Goal: Task Accomplishment & Management: Complete application form

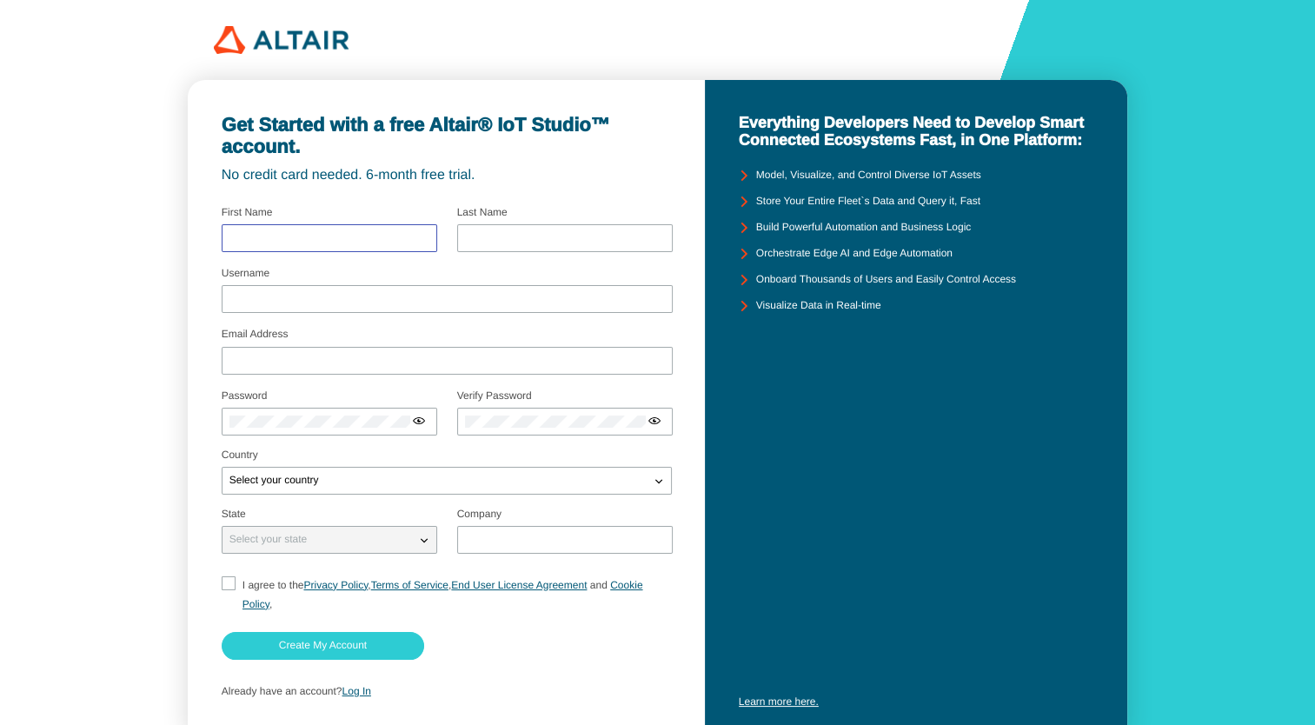
click at [337, 234] on input "text" at bounding box center [329, 238] width 200 height 12
type input "Kamran"
type input "Siddiqui"
type input "kasiddiqui@iau.edu.sa"
type input "Imam Abdulrahman Bin Faisal University"
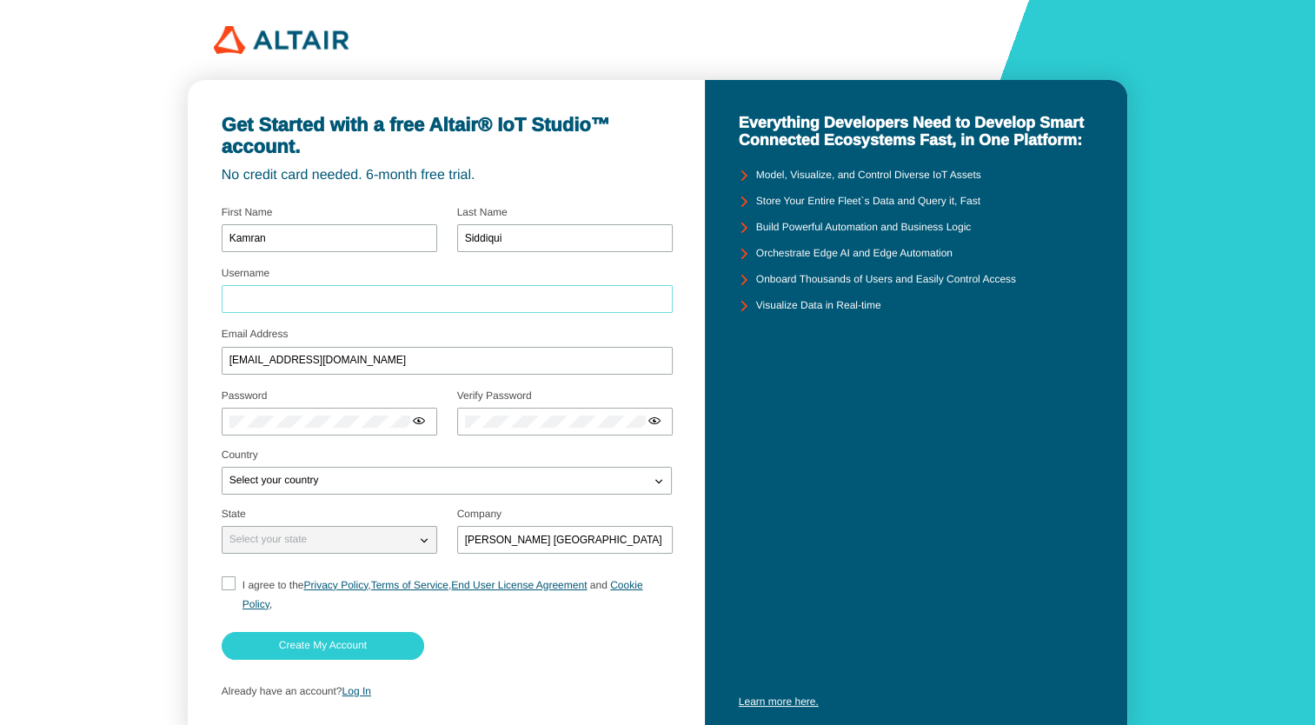
click at [302, 295] on input "Username" at bounding box center [446, 299] width 435 height 12
type input "KASiddiqui"
click at [346, 428] on div at bounding box center [330, 422] width 216 height 28
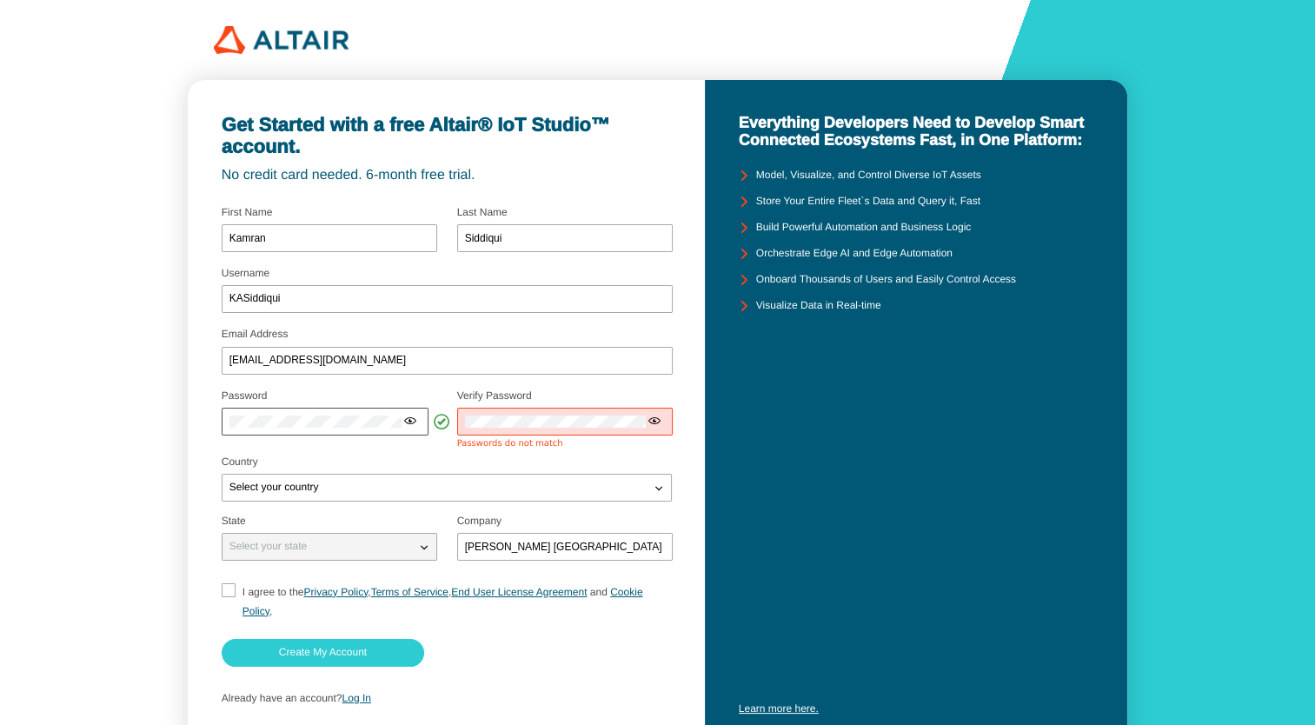
click at [414, 415] on iron-icon at bounding box center [410, 421] width 14 height 14
click at [0, 396] on html "Get Started with a free Altair® IoT Studio™ account. No credit card needed. 6-m…" at bounding box center [657, 396] width 1315 height 792
click at [647, 454] on fieldset "Verify Password Passwords do not match" at bounding box center [564, 420] width 215 height 71
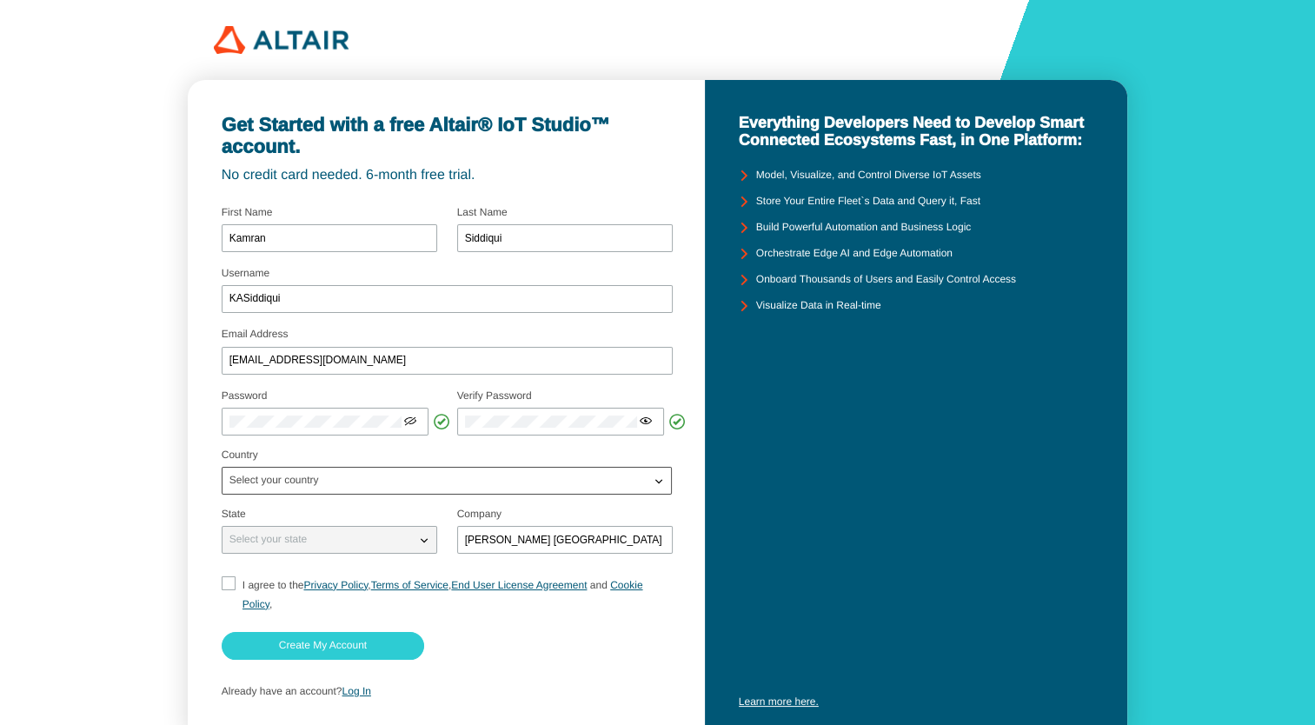
click at [387, 484] on div "Select your country" at bounding box center [436, 480] width 428 height 17
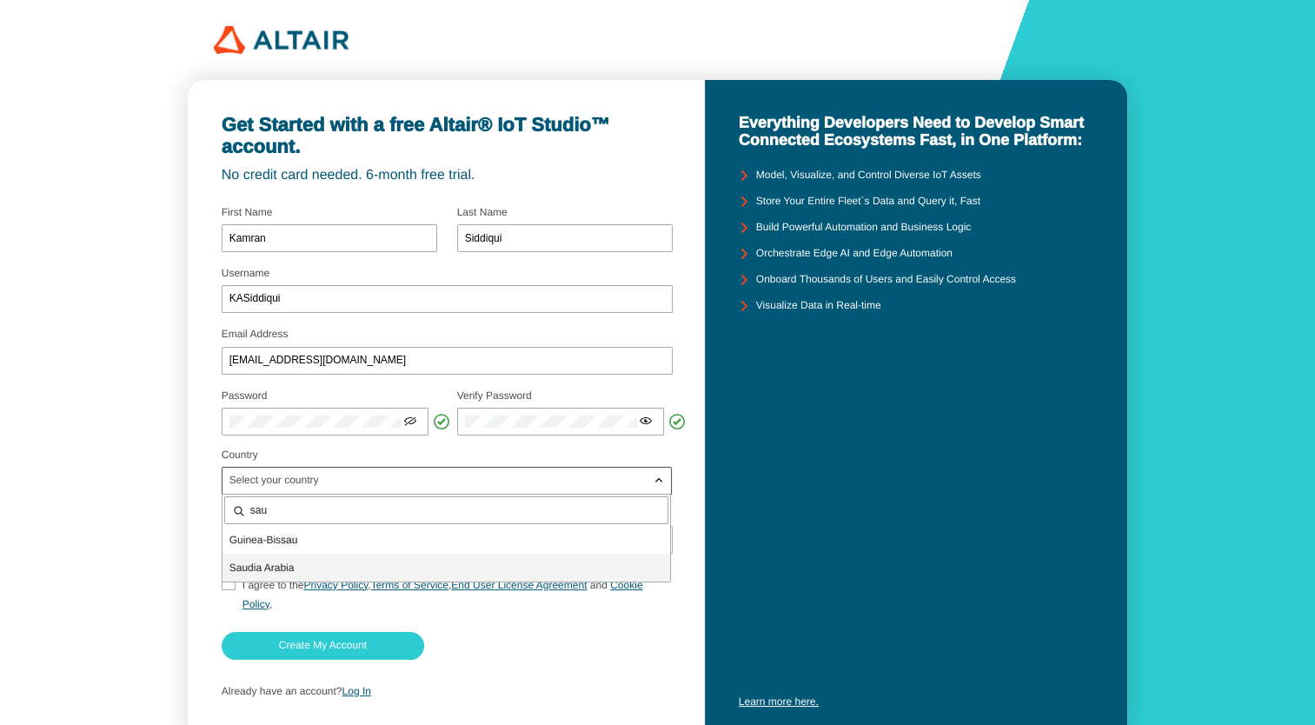
type input "sau"
click at [274, 570] on span "Sau dia Arabia" at bounding box center [261, 567] width 65 height 12
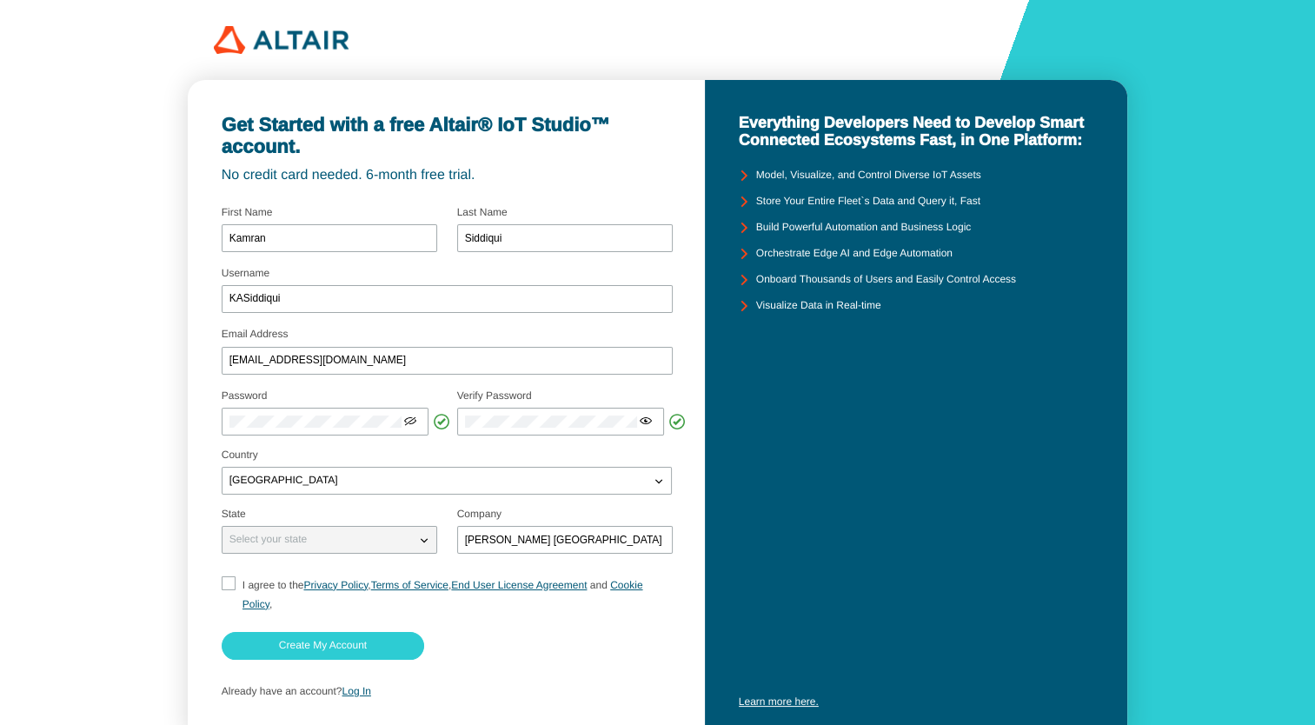
click at [229, 586] on input "I agree to the Privacy Policy , Terms of Service , End User License Agreement a…" at bounding box center [227, 594] width 11 height 37
checkbox input "true"
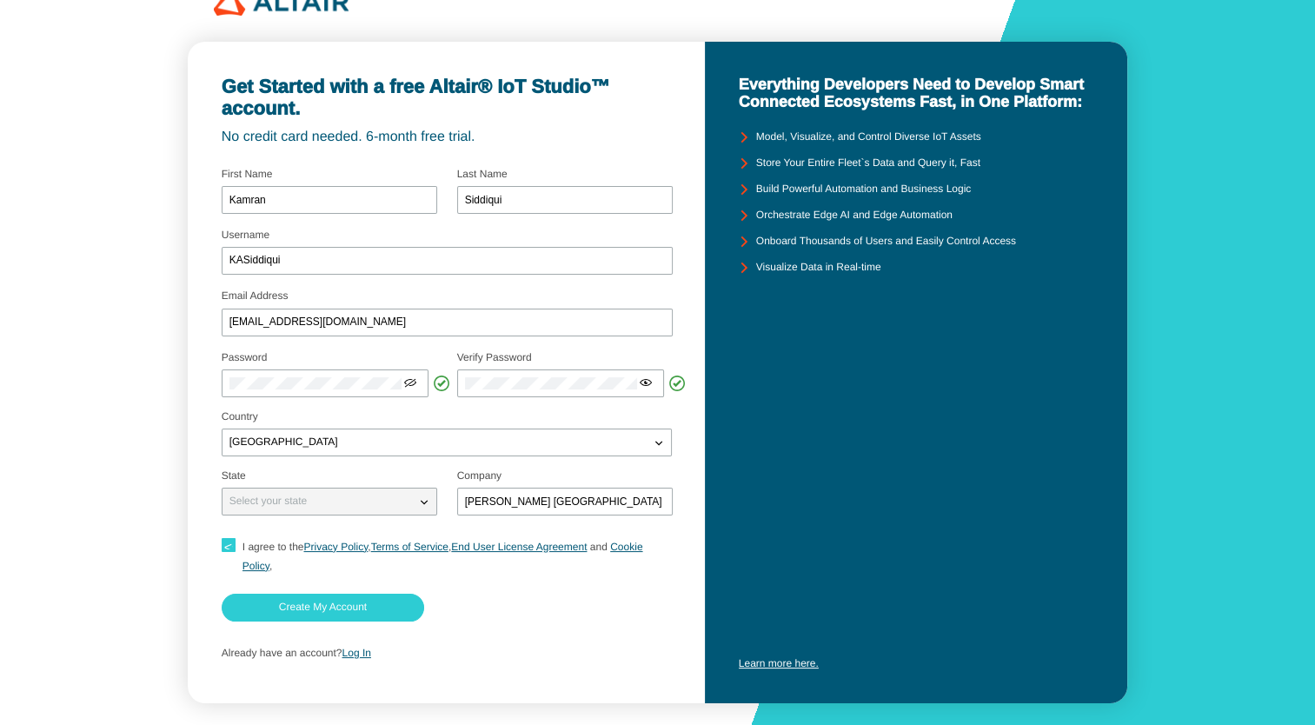
scroll to position [59, 0]
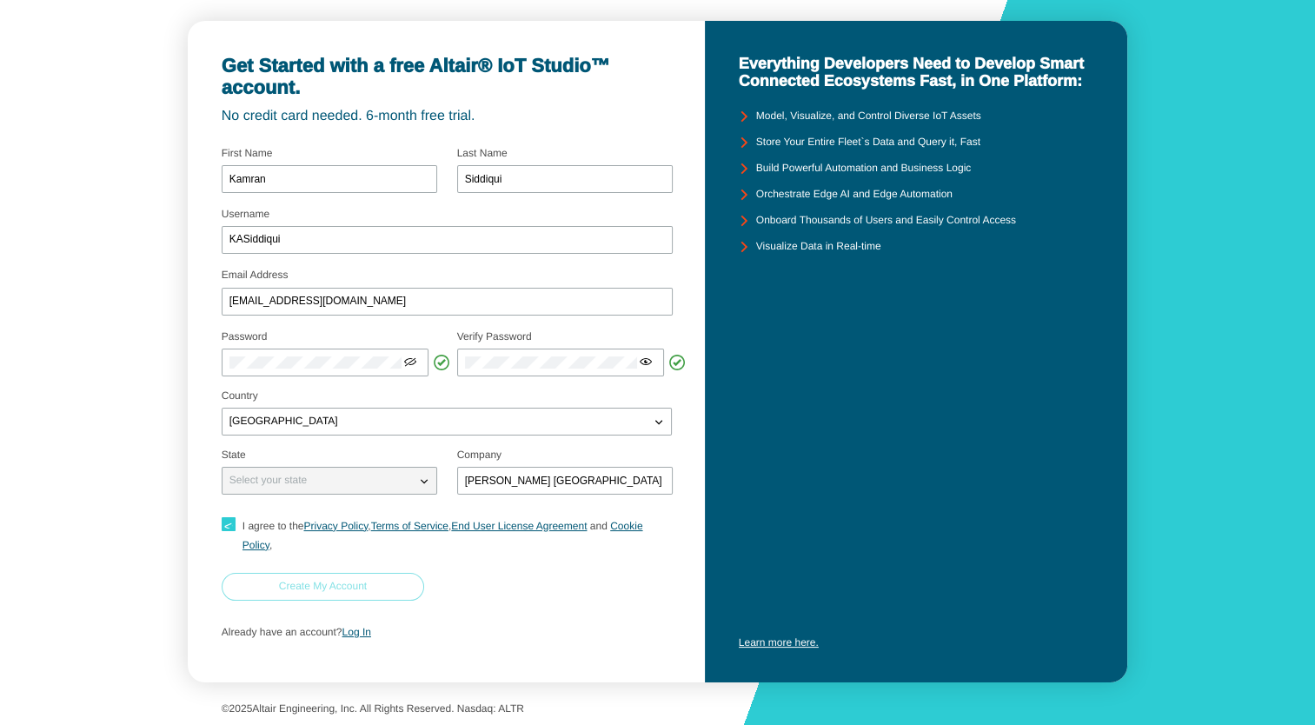
click at [368, 585] on paper-button "Create My Account" at bounding box center [323, 587] width 202 height 28
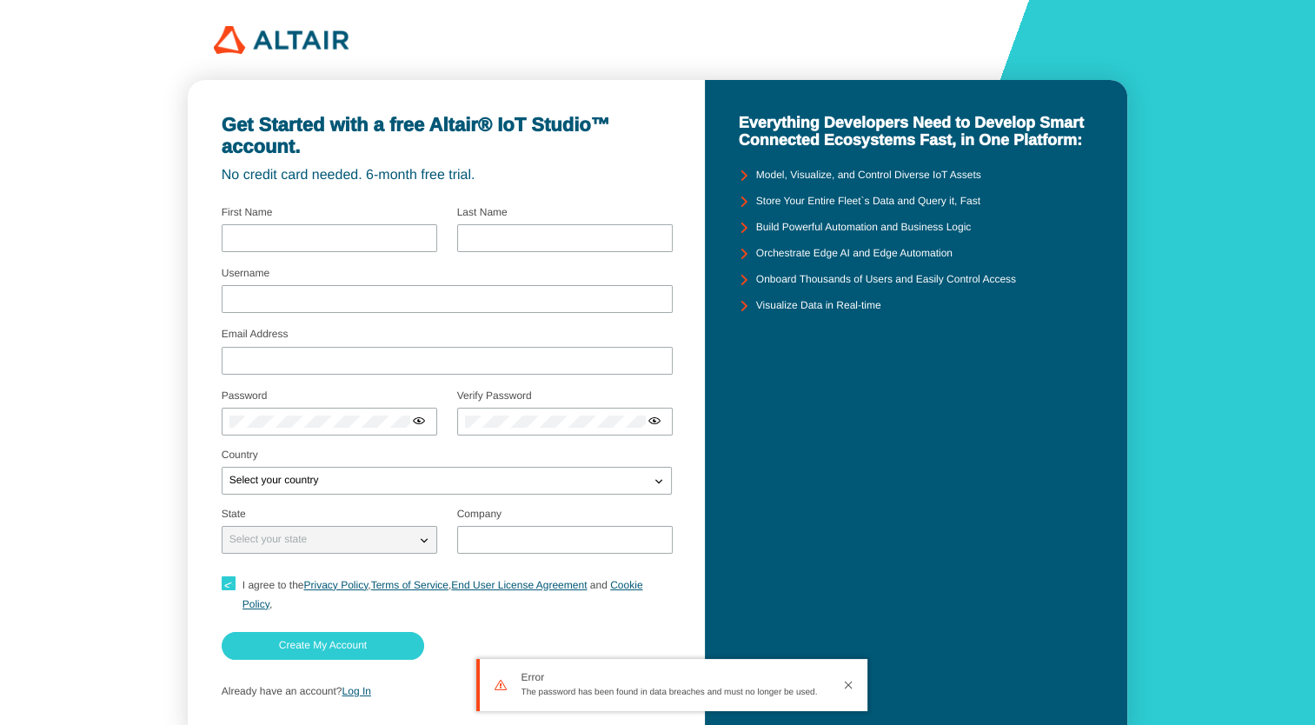
type input "Kamran"
type input "Siddiqui"
type input "KASiddiqui"
type input "kasiddiqui@iau.edu.sa"
type input "Imam Abdulrahman Bin Faisal University"
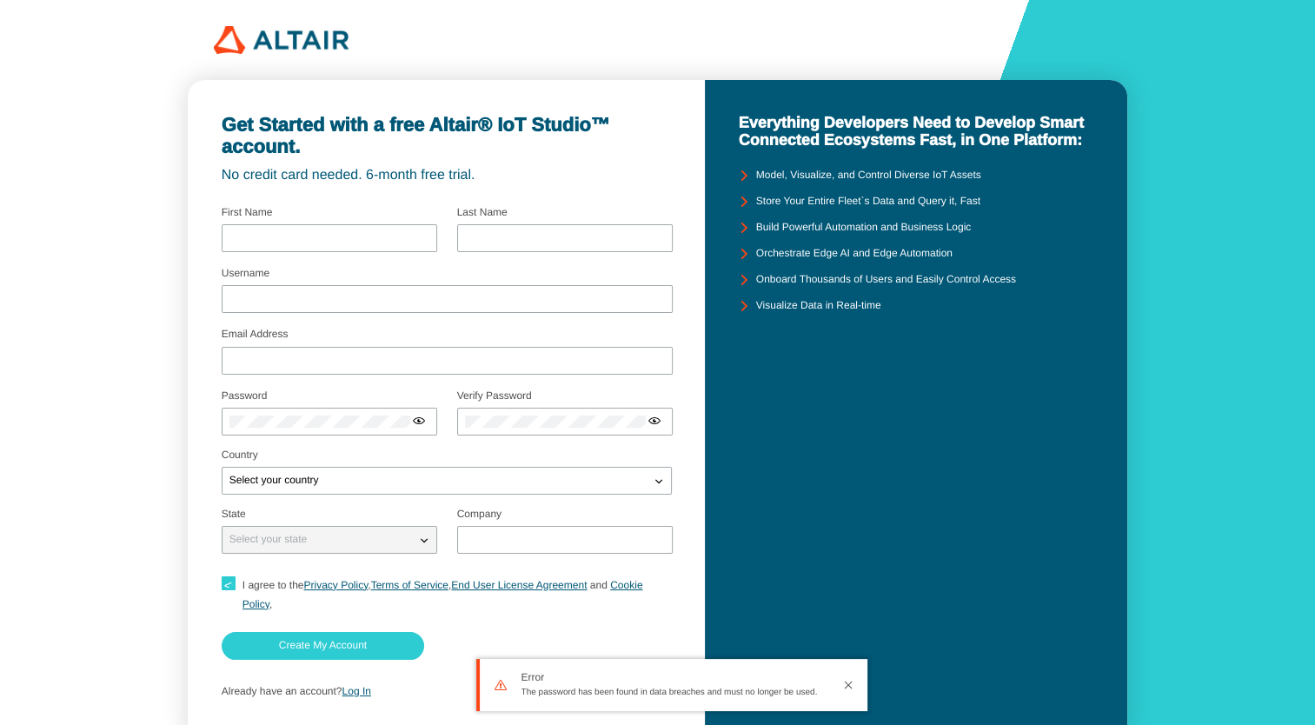
checkbox input "true"
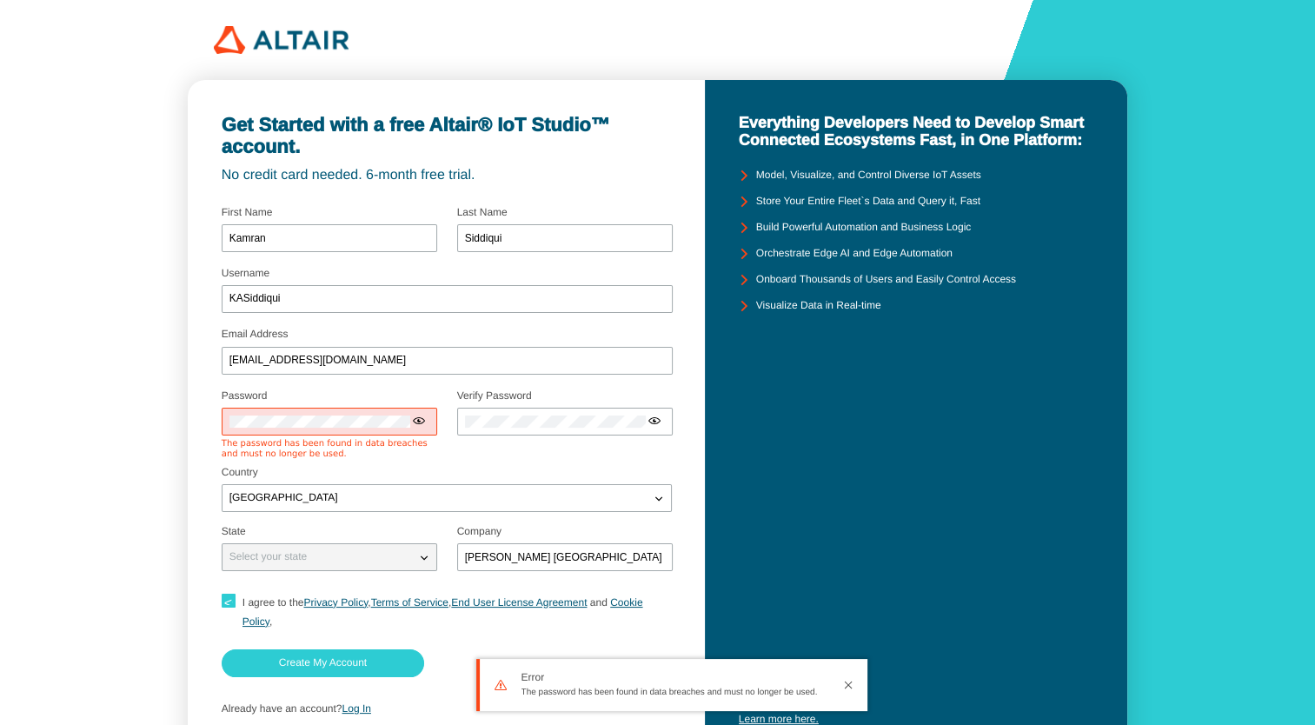
click at [413, 423] on iron-icon at bounding box center [419, 421] width 14 height 14
click at [0, 426] on html "Get Started with a free Altair® IoT Studio™ account. No credit card needed. 6-m…" at bounding box center [657, 401] width 1315 height 802
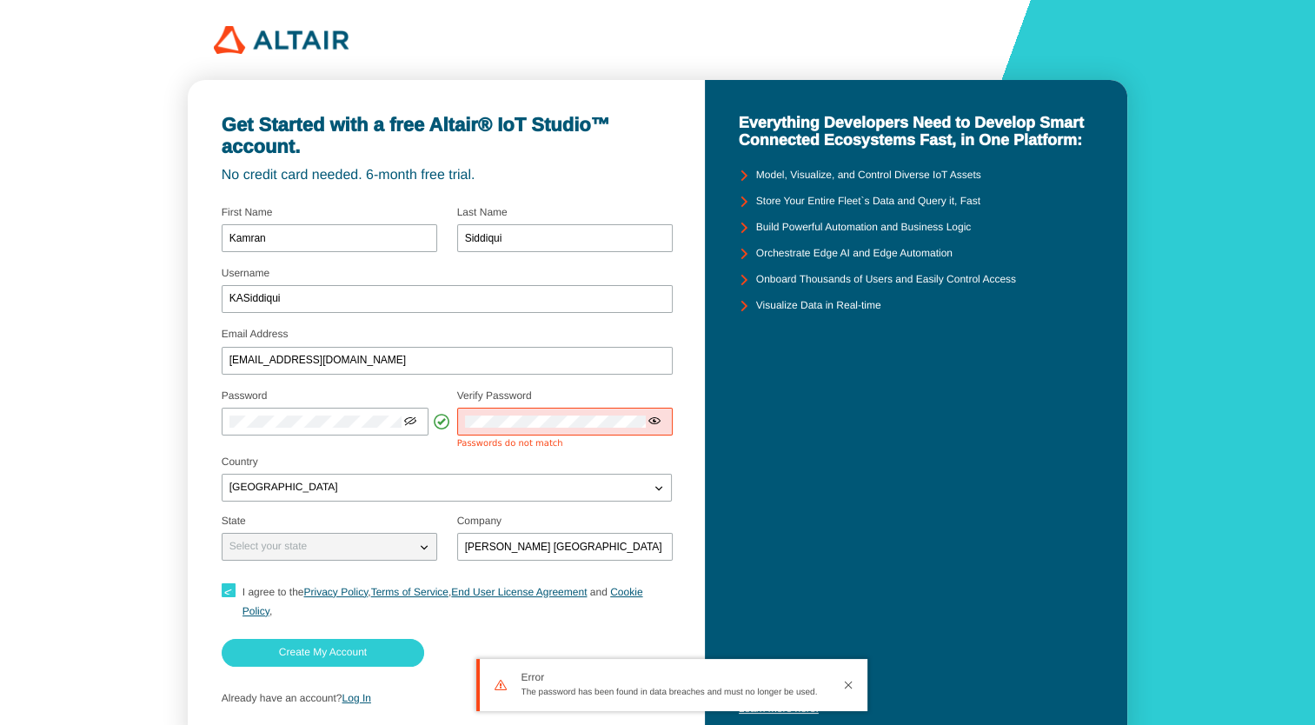
click at [188, 421] on div "Get Started with a free Altair® IoT Studio™ account. No credit card needed. 6-m…" at bounding box center [446, 414] width 517 height 668
click at [183, 417] on div "Get Started with a free Altair® IoT Studio™ account. No credit card needed. 6-m…" at bounding box center [657, 396] width 1315 height 792
click at [0, 0] on slot "Create My Account" at bounding box center [0, 0] width 0 height 0
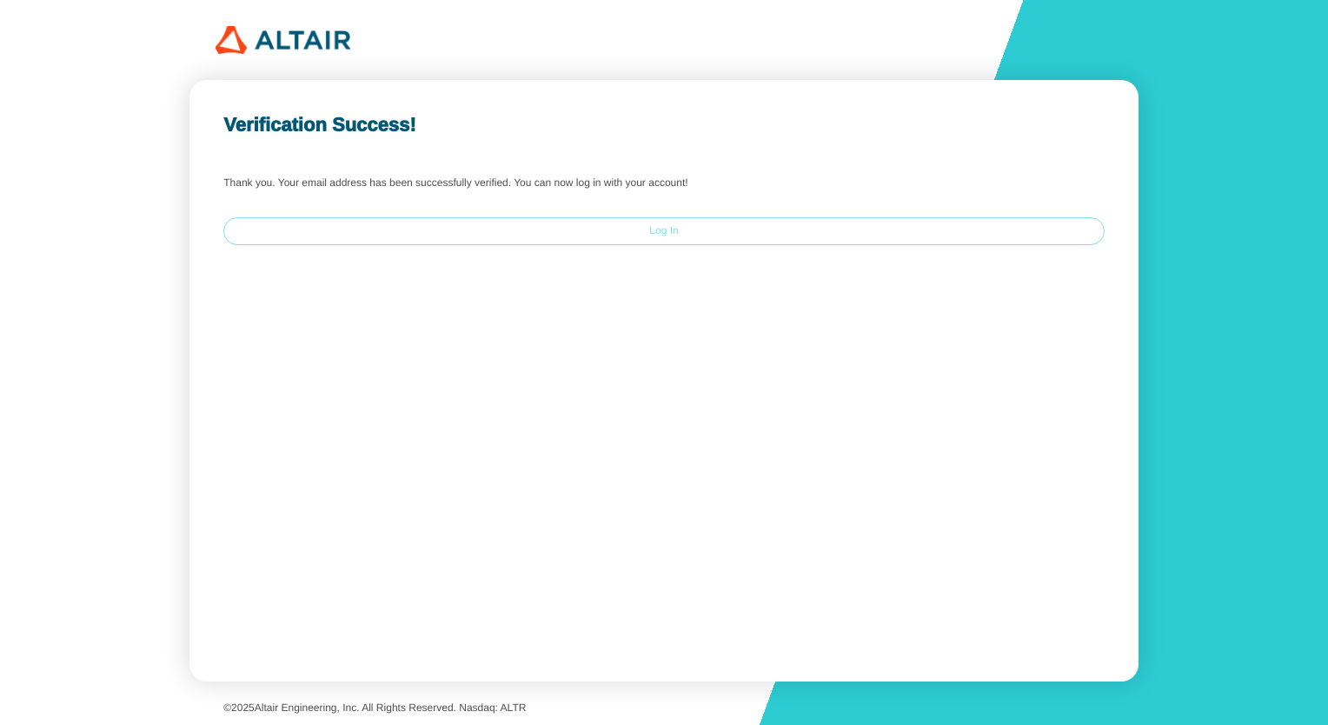
click at [0, 0] on slot "Log In" at bounding box center [0, 0] width 0 height 0
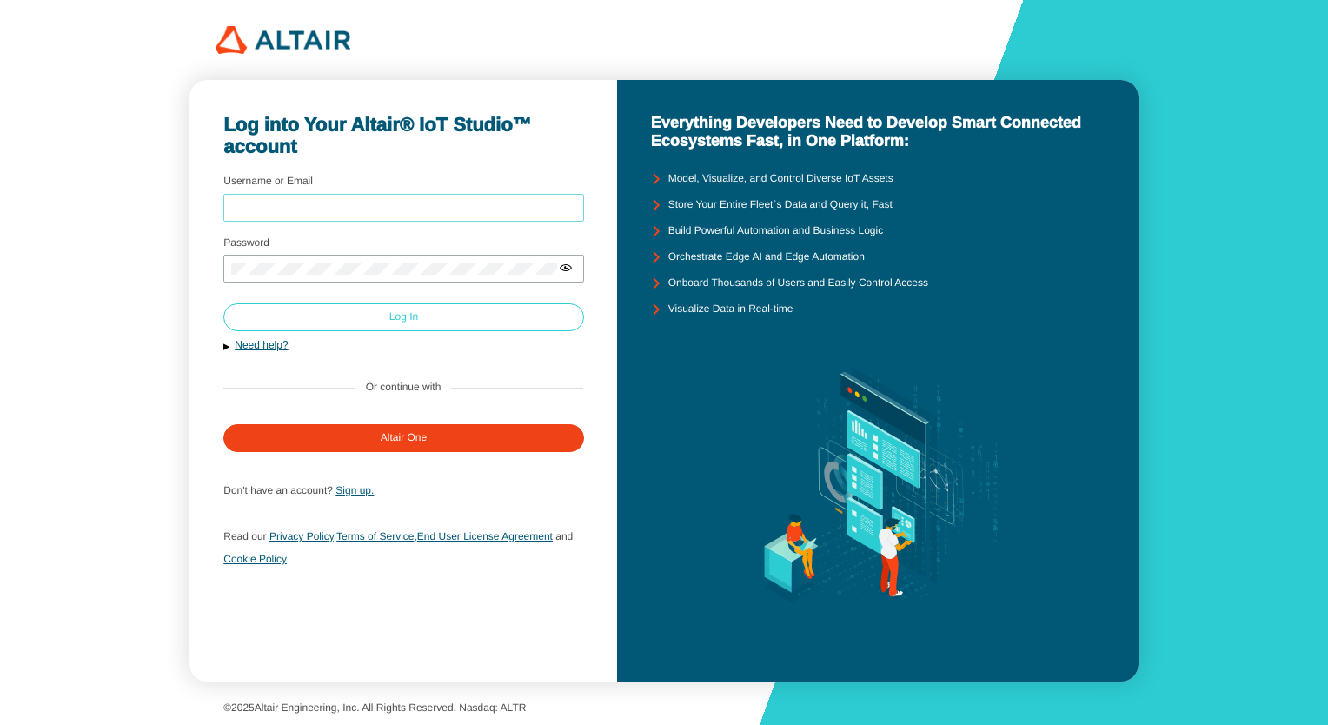
type input "KASiddiqui"
click at [0, 0] on slot "Log In" at bounding box center [0, 0] width 0 height 0
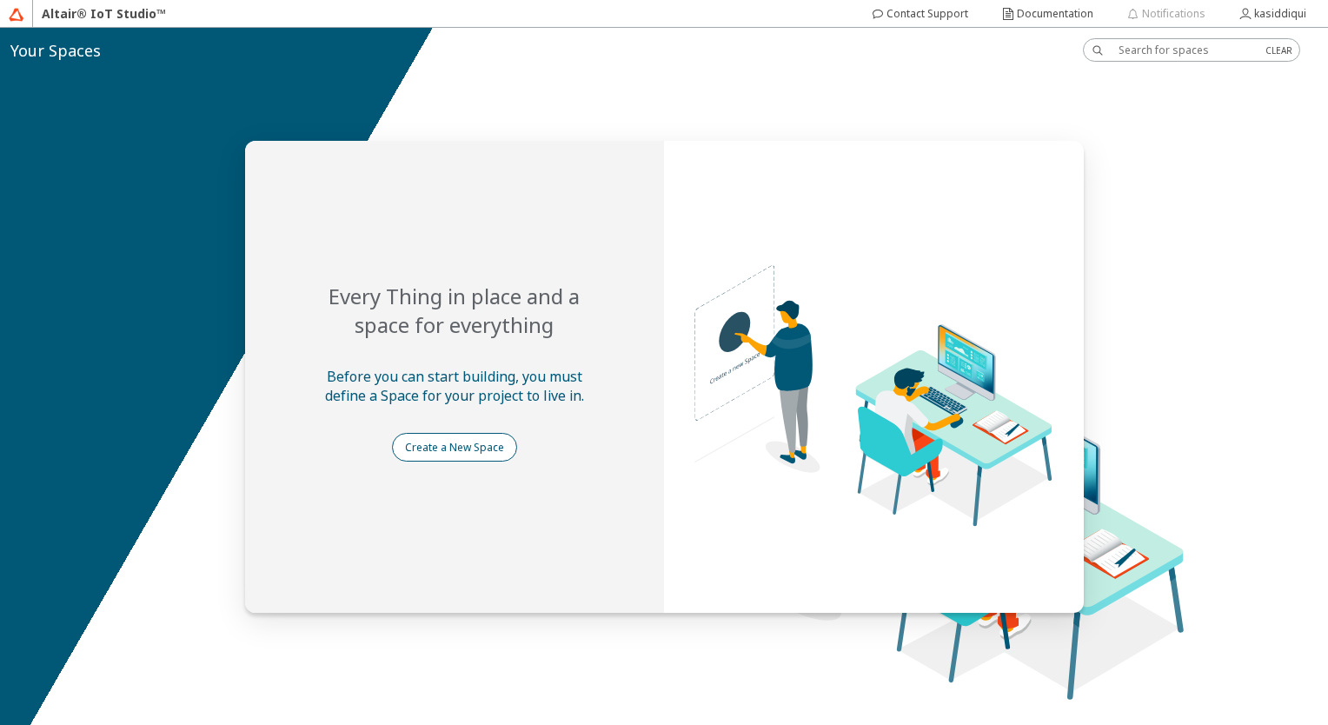
click at [0, 0] on slot "Create a New Space" at bounding box center [0, 0] width 0 height 0
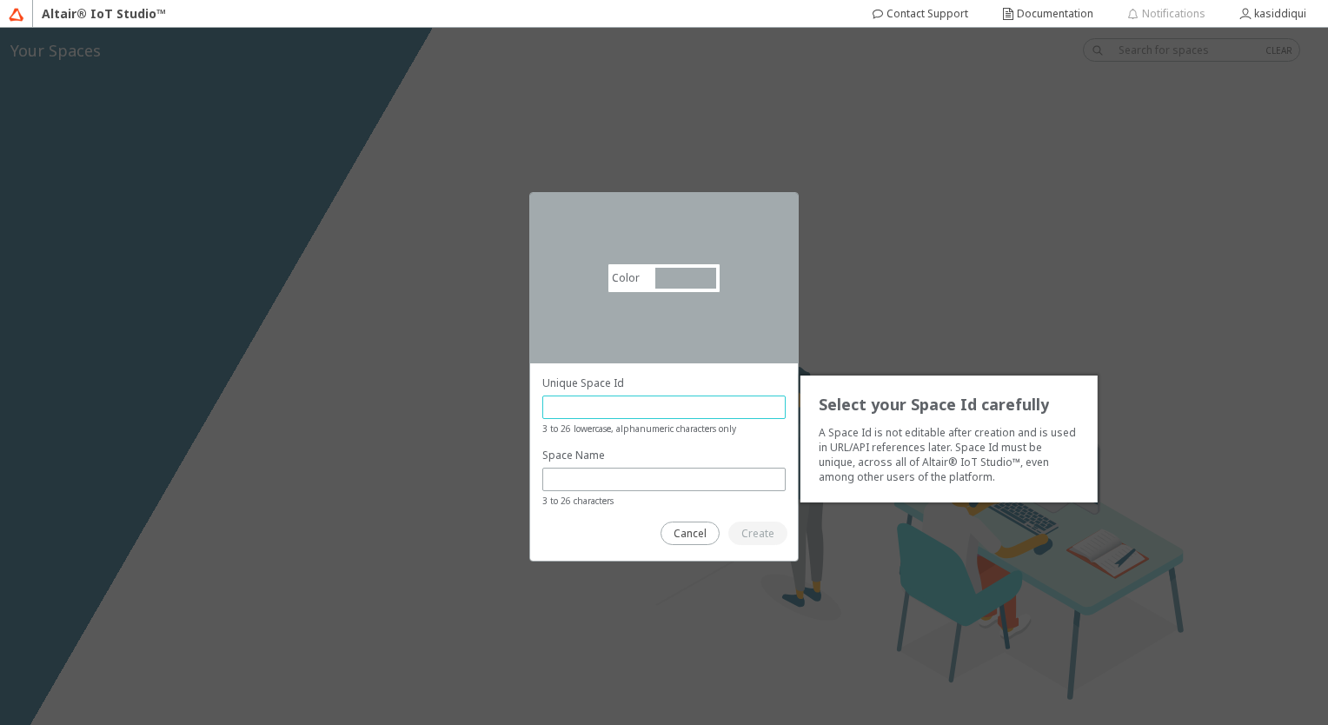
click at [575, 403] on input "text" at bounding box center [664, 407] width 228 height 15
drag, startPoint x: 685, startPoint y: 405, endPoint x: 344, endPoint y: 430, distance: 341.6
click at [344, 430] on div "Color #a2aaad #A2AAAD Select your Space Id carefully A Space Id is not editable…" at bounding box center [664, 376] width 1328 height 697
type input "mrkt404"
click at [0, 0] on slot "Create" at bounding box center [0, 0] width 0 height 0
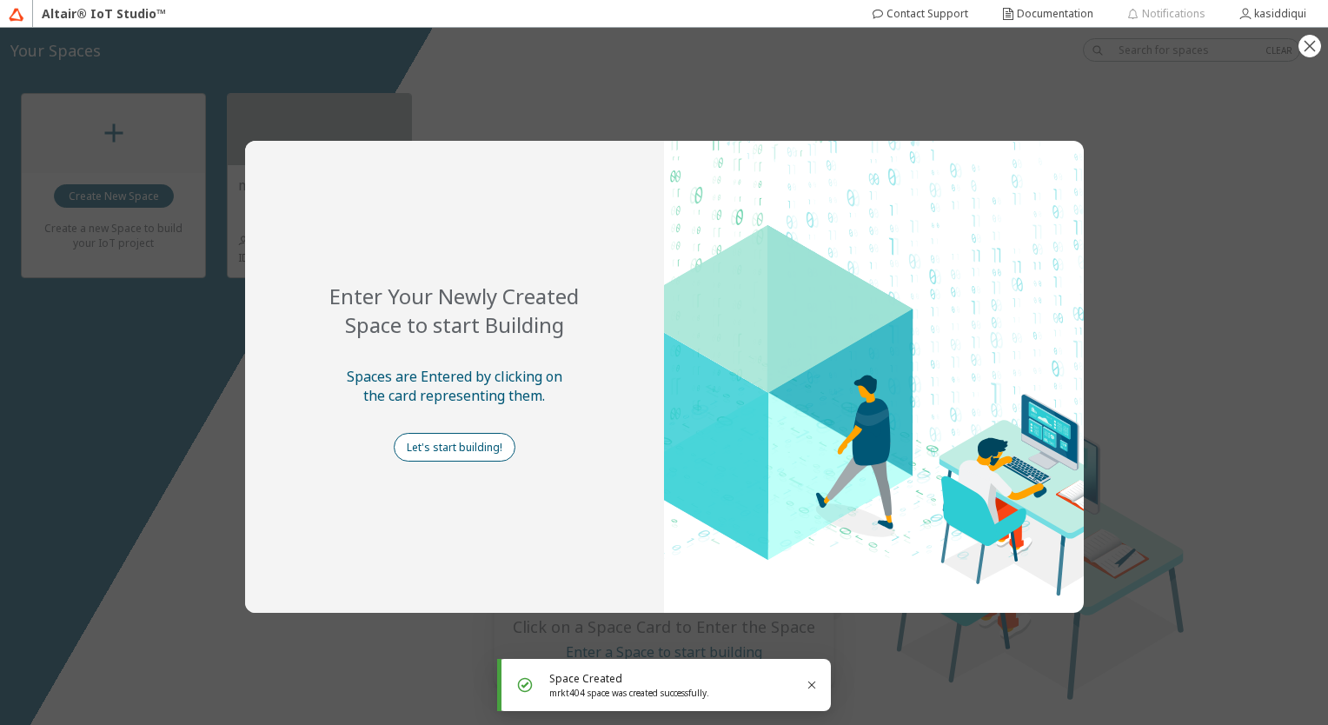
click at [0, 0] on slot "Let's start building!" at bounding box center [0, 0] width 0 height 0
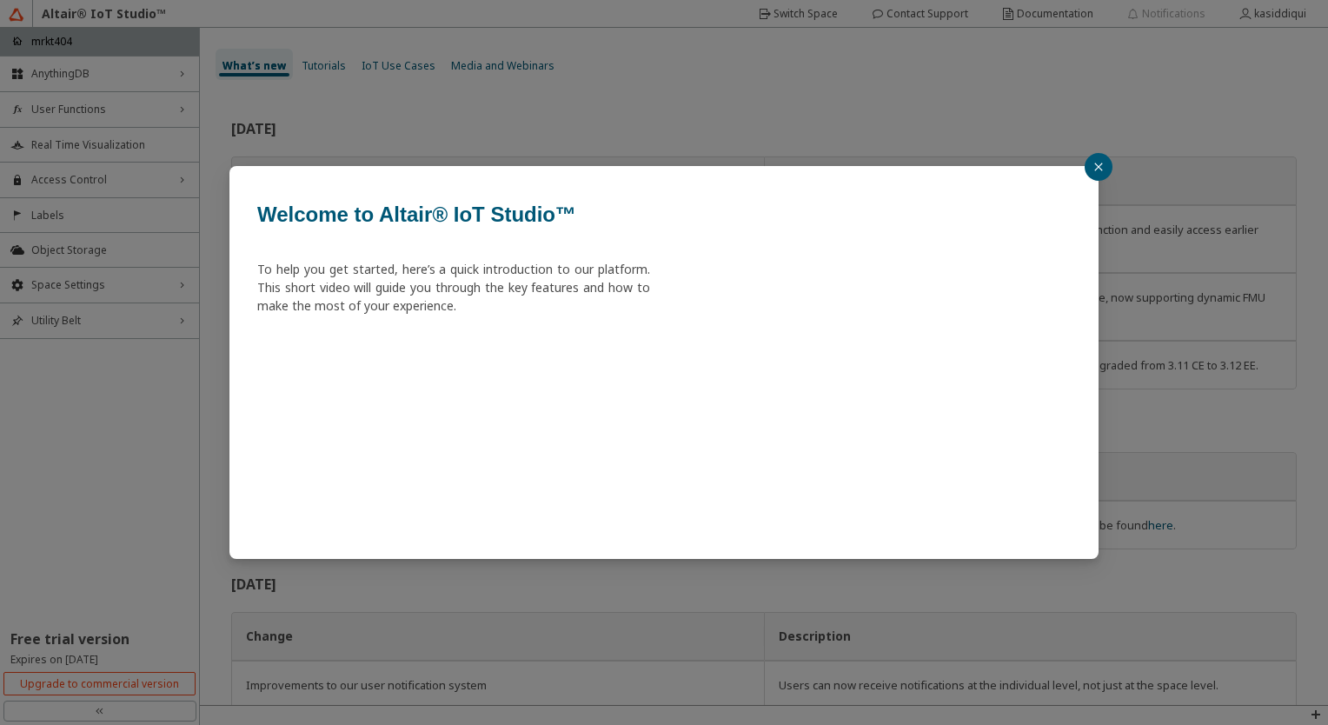
click at [1100, 168] on icon "close" at bounding box center [1098, 167] width 10 height 10
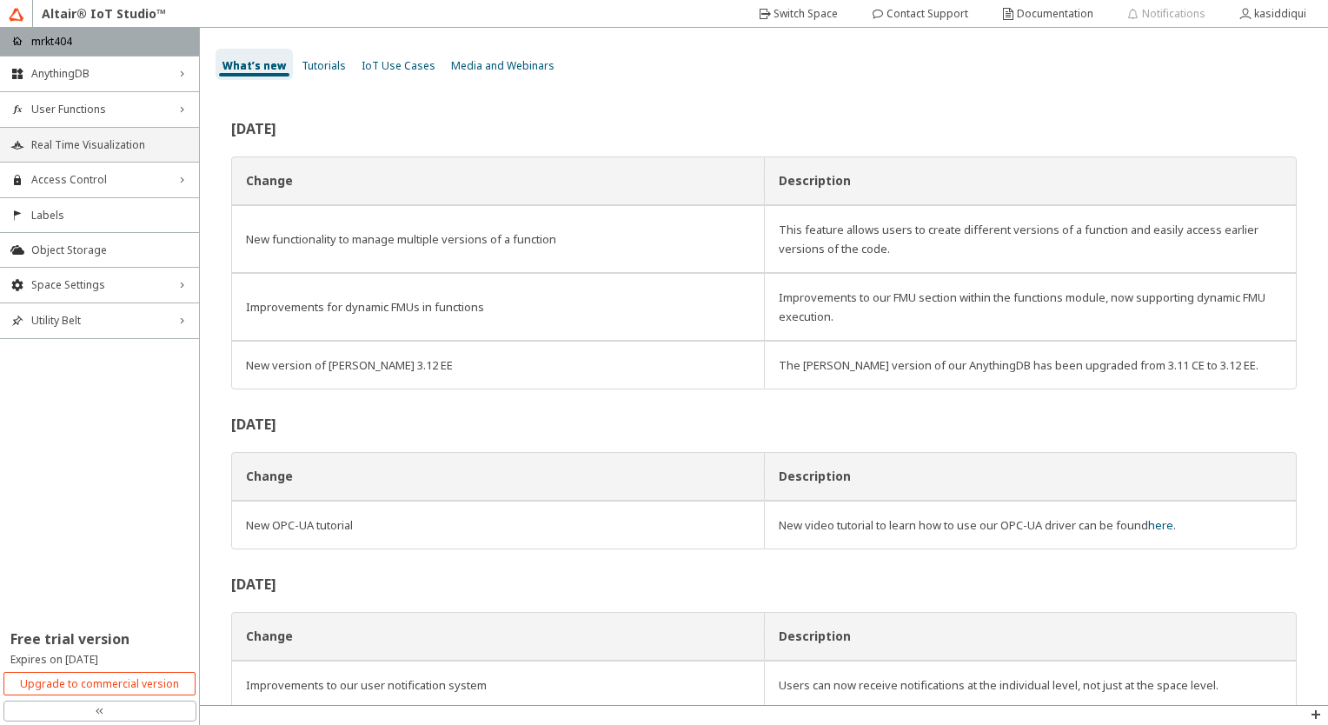
click at [101, 151] on li "Real Time Visualization" at bounding box center [99, 144] width 199 height 35
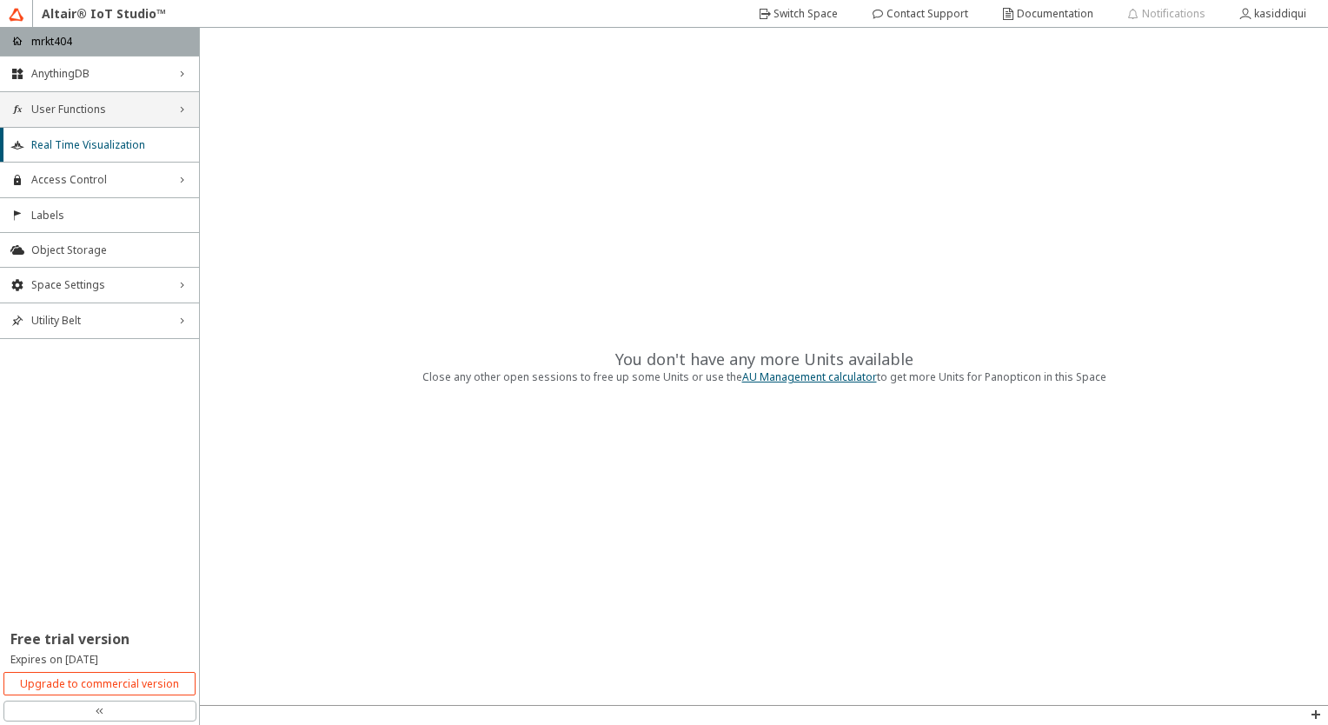
click at [96, 117] on div "User Functions right_chevron" at bounding box center [99, 109] width 199 height 35
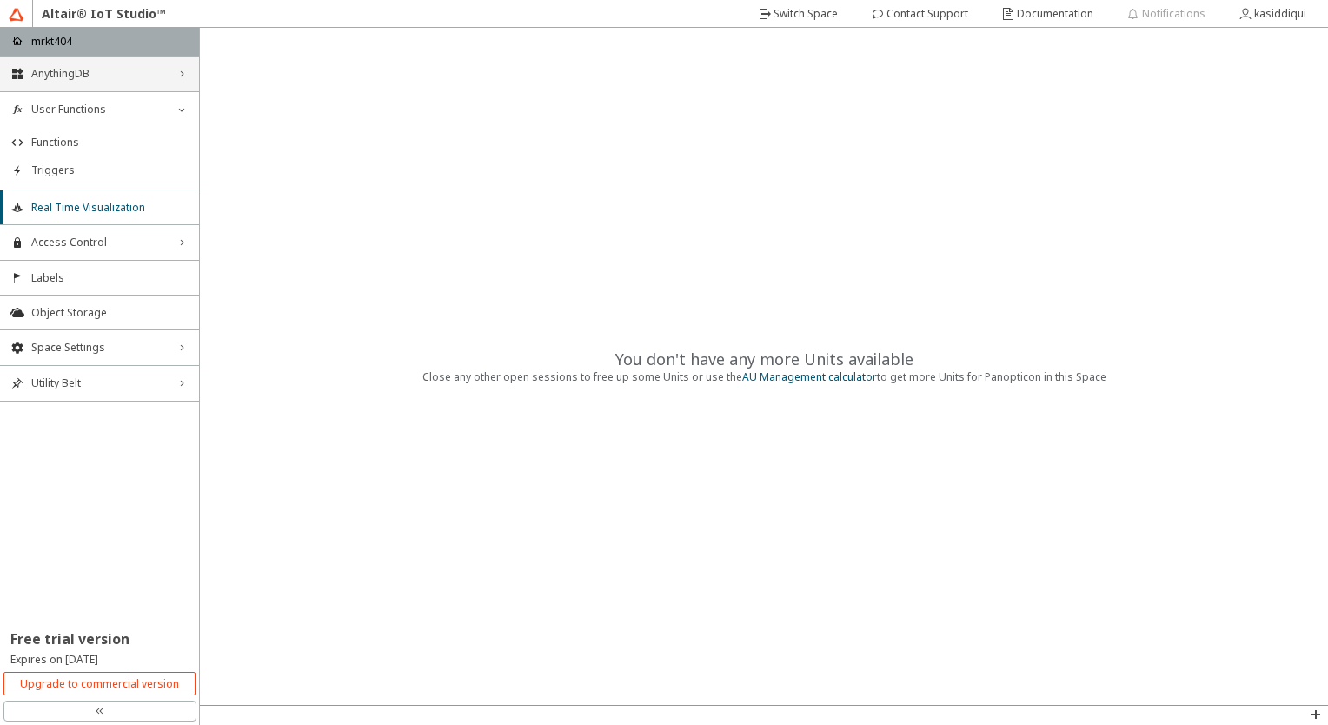
click at [95, 81] on div "AnythingDB right_chevron" at bounding box center [99, 73] width 199 height 35
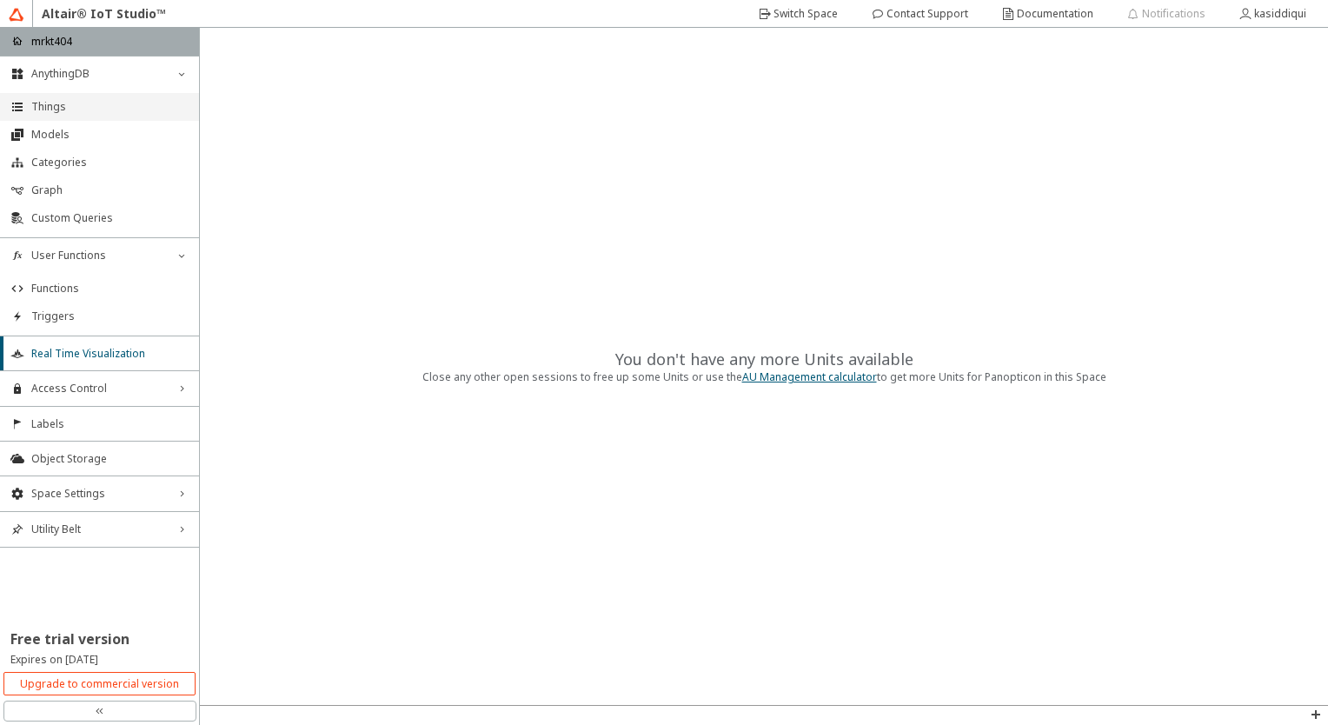
click at [69, 111] on span "Things" at bounding box center [109, 107] width 157 height 14
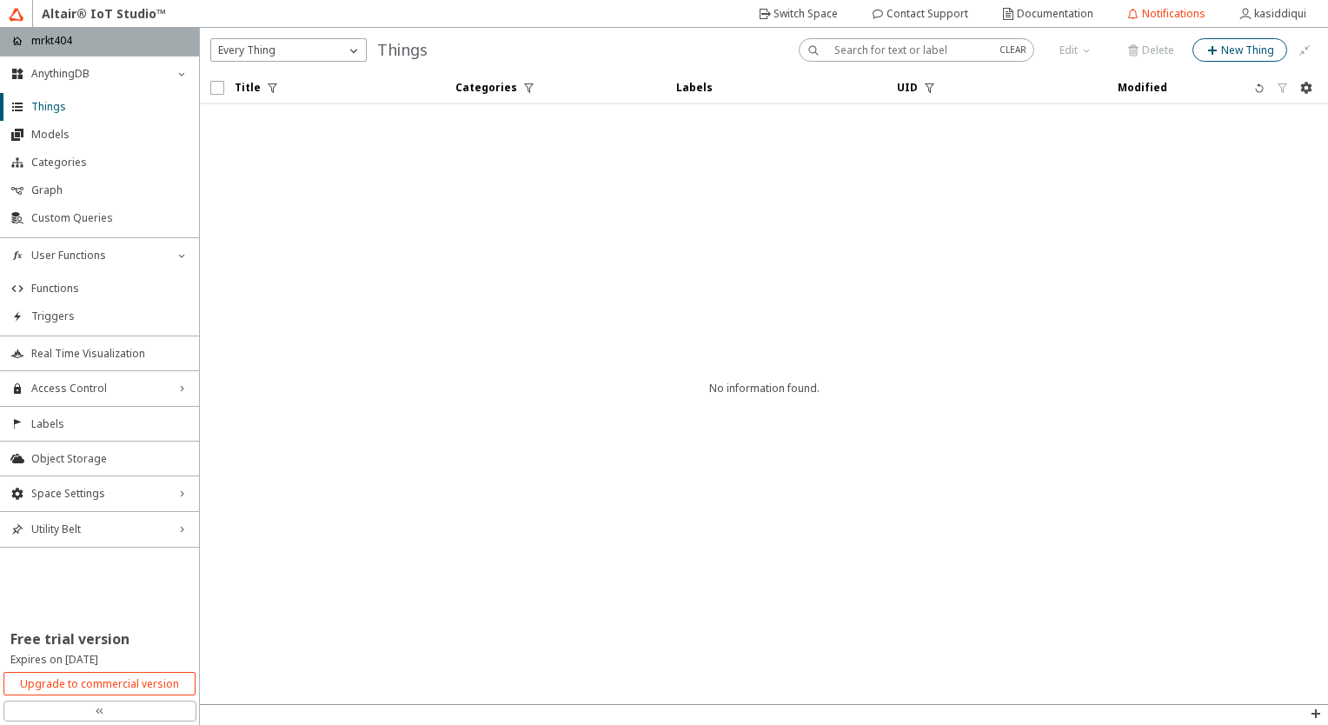
click at [0, 0] on slot "New Thing" at bounding box center [0, 0] width 0 height 0
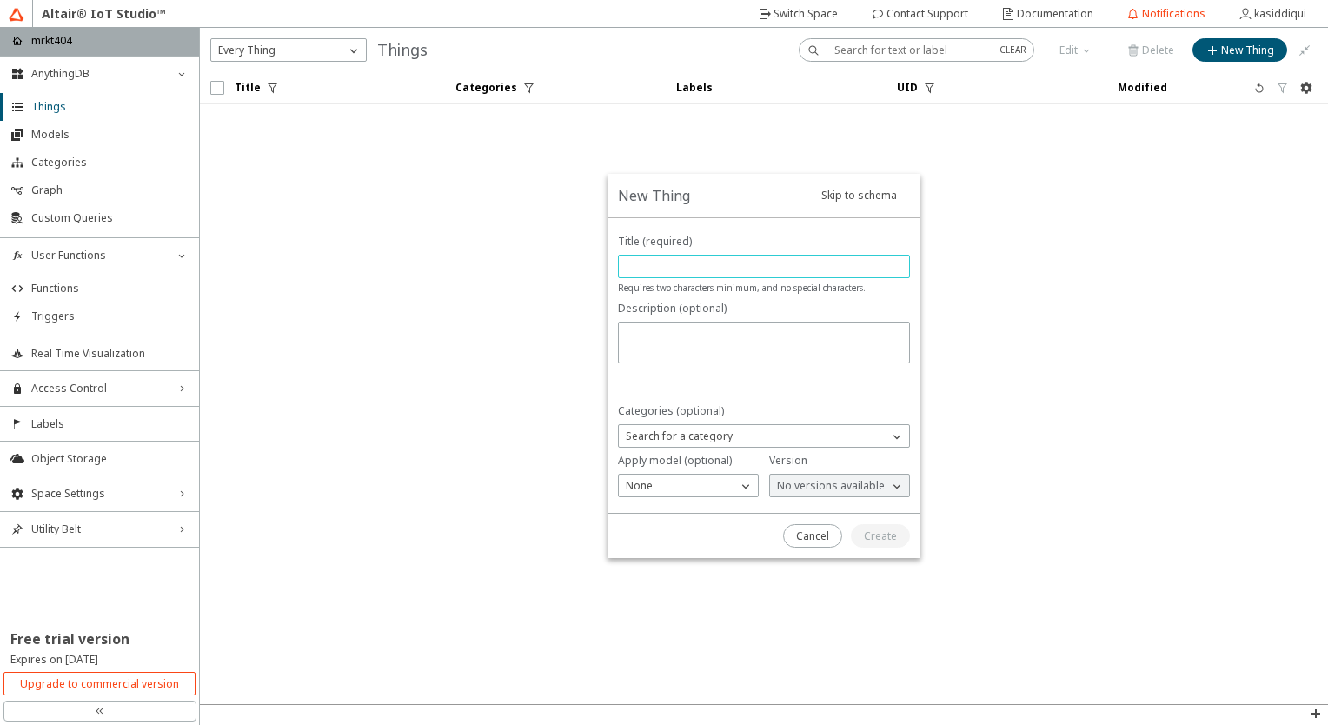
click at [716, 263] on input "text" at bounding box center [764, 266] width 276 height 15
type input "QS Ranking"
click at [871, 543] on div "Create" at bounding box center [880, 536] width 33 height 16
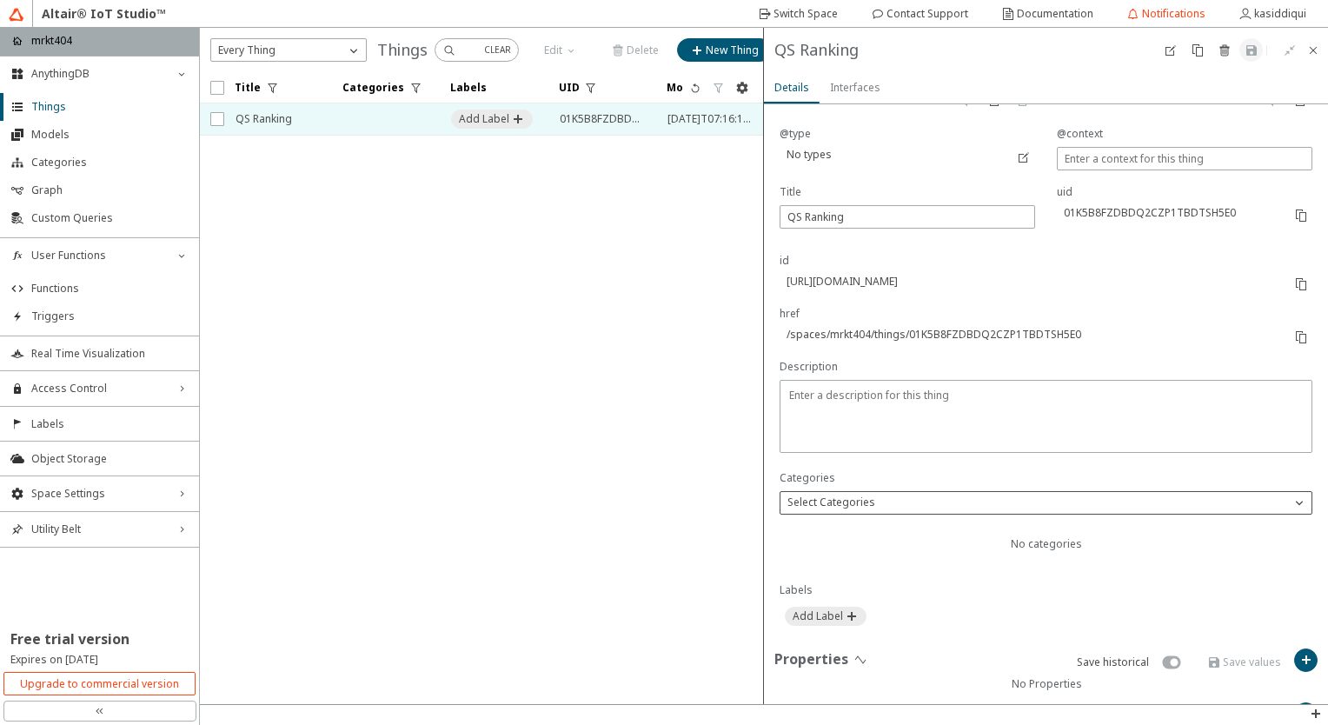
scroll to position [247, 0]
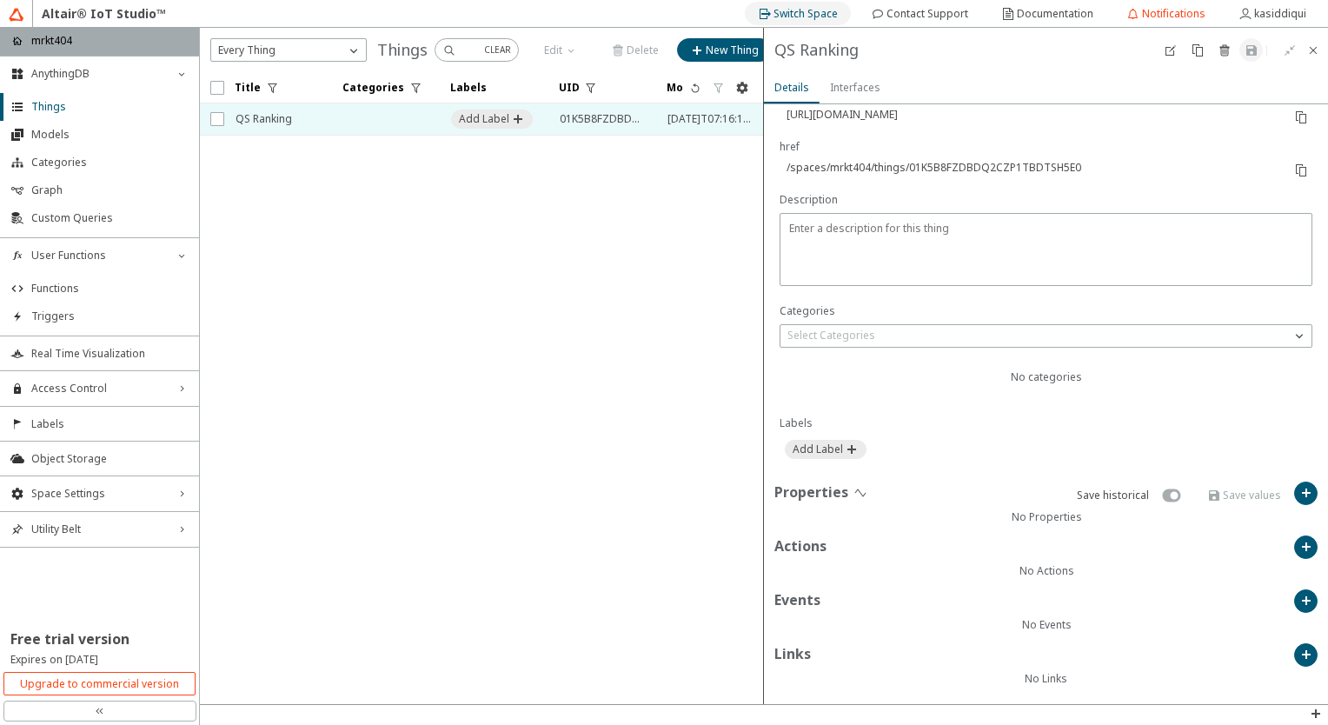
click at [0, 0] on slot "Switch Space" at bounding box center [0, 0] width 0 height 0
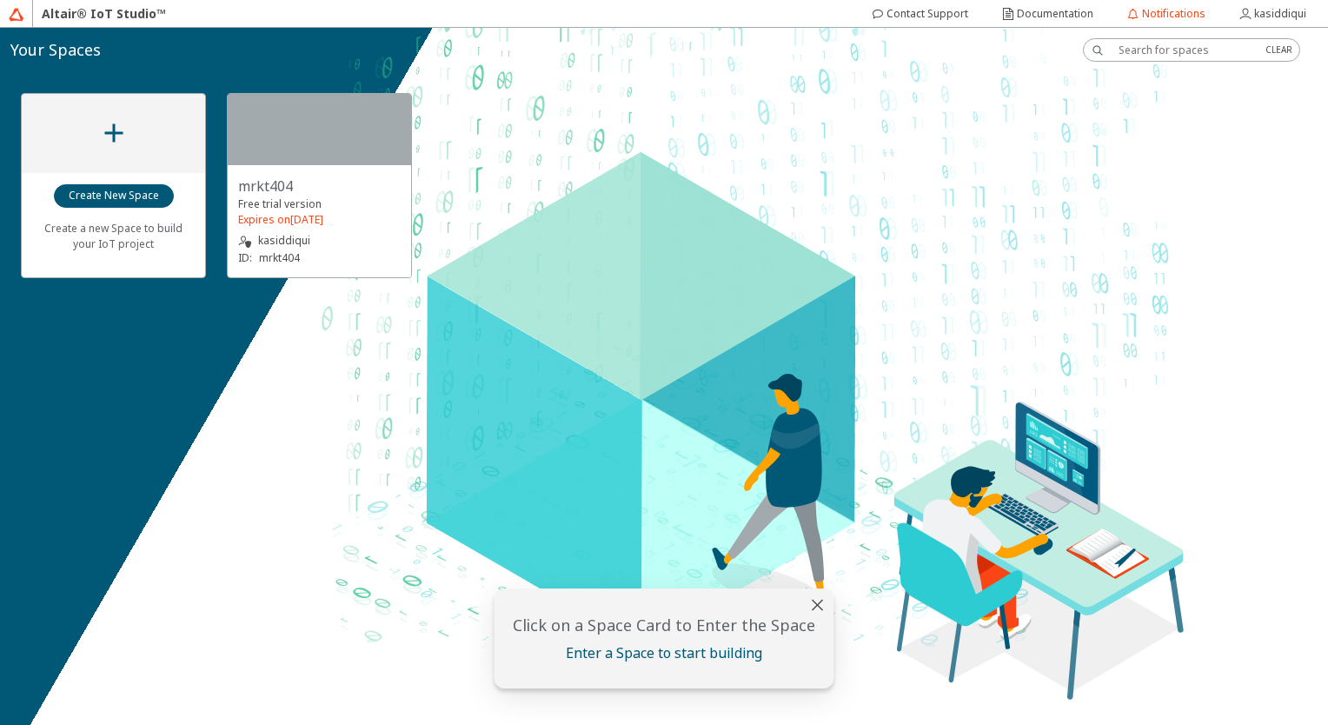
click at [0, 0] on slot "Free trial version" at bounding box center [0, 0] width 0 height 0
